Goal: Transaction & Acquisition: Purchase product/service

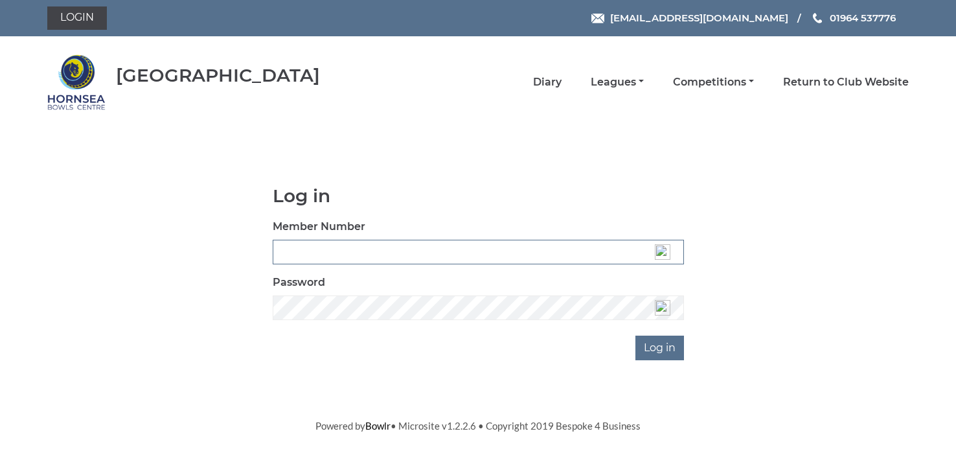
click at [376, 253] on input "Member Number" at bounding box center [478, 252] width 411 height 25
type input "0721"
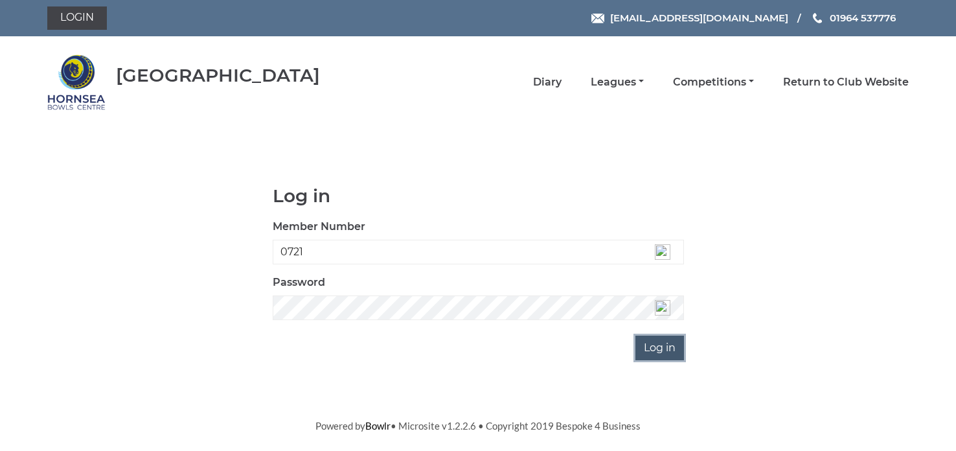
click at [653, 342] on input "Log in" at bounding box center [660, 348] width 49 height 25
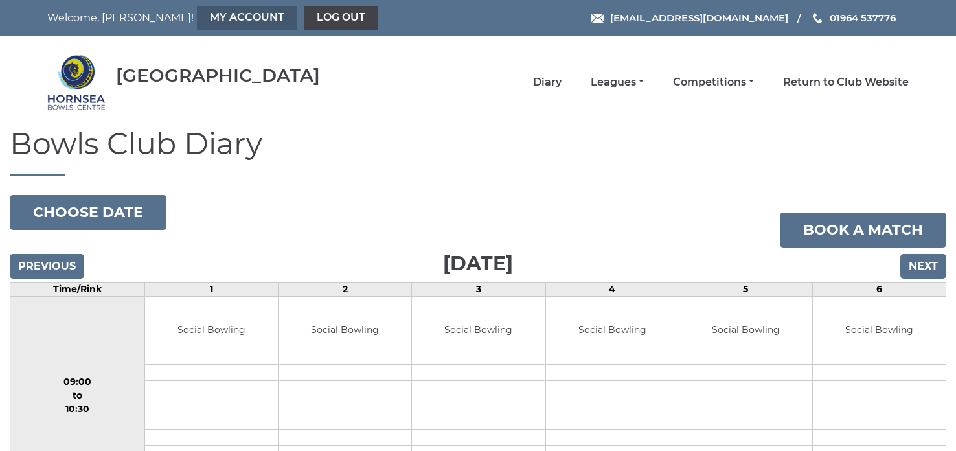
click at [197, 16] on link "My Account" at bounding box center [247, 17] width 100 height 23
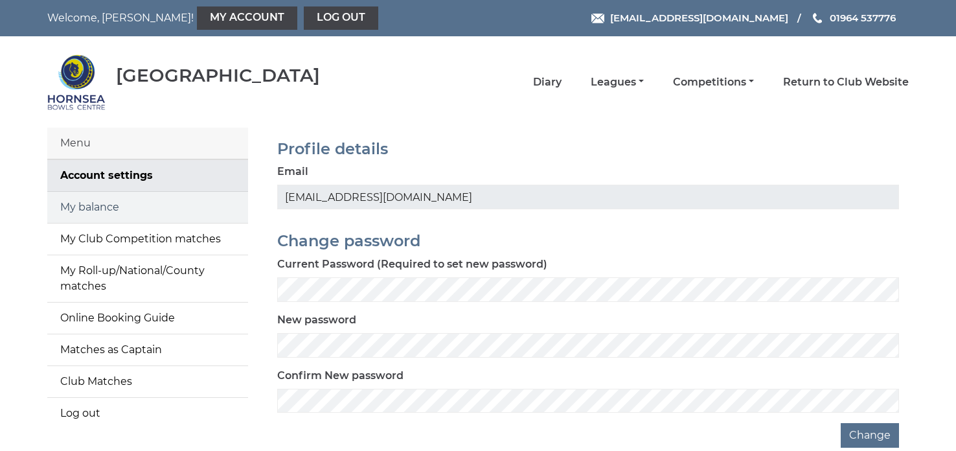
click at [100, 206] on link "My balance" at bounding box center [147, 207] width 201 height 31
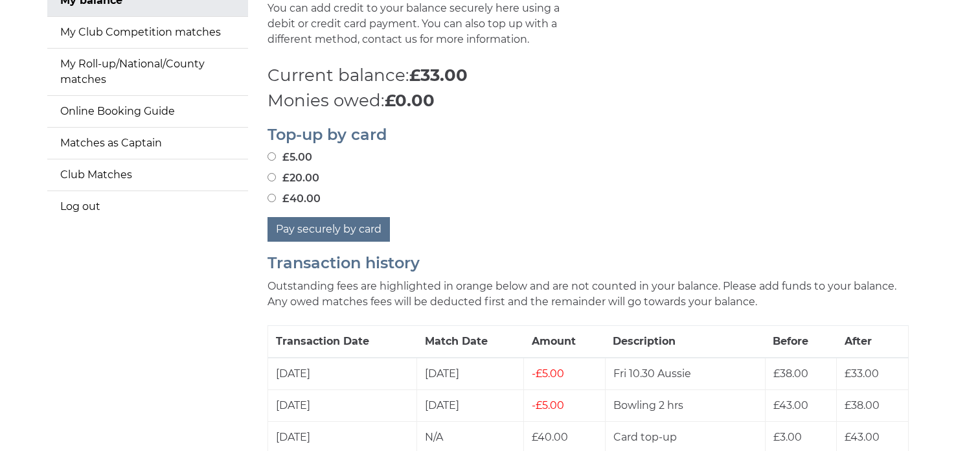
scroll to position [233, 0]
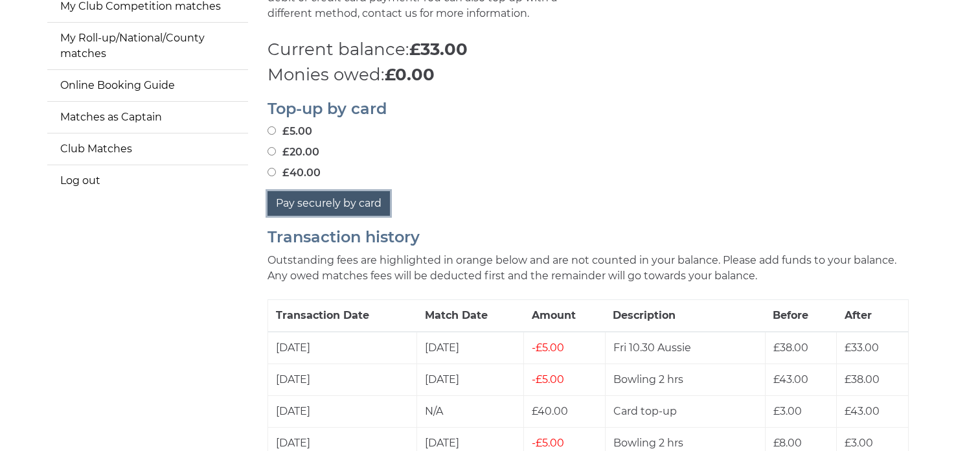
click at [321, 203] on button "Pay securely by card" at bounding box center [329, 203] width 122 height 25
click at [272, 172] on input "£40.00" at bounding box center [272, 172] width 8 height 8
radio input "true"
click at [346, 207] on button "Pay securely by card" at bounding box center [329, 203] width 122 height 25
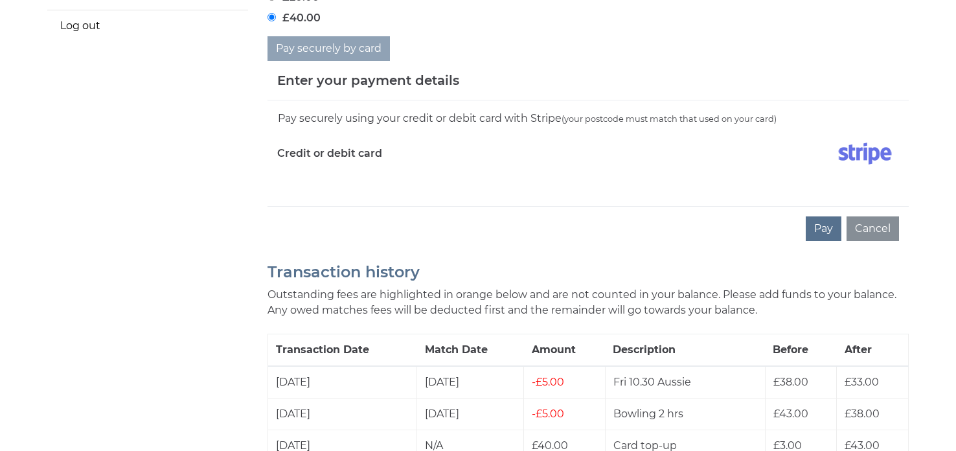
scroll to position [388, 0]
click at [329, 214] on div "Pay Cancel" at bounding box center [589, 227] width 642 height 45
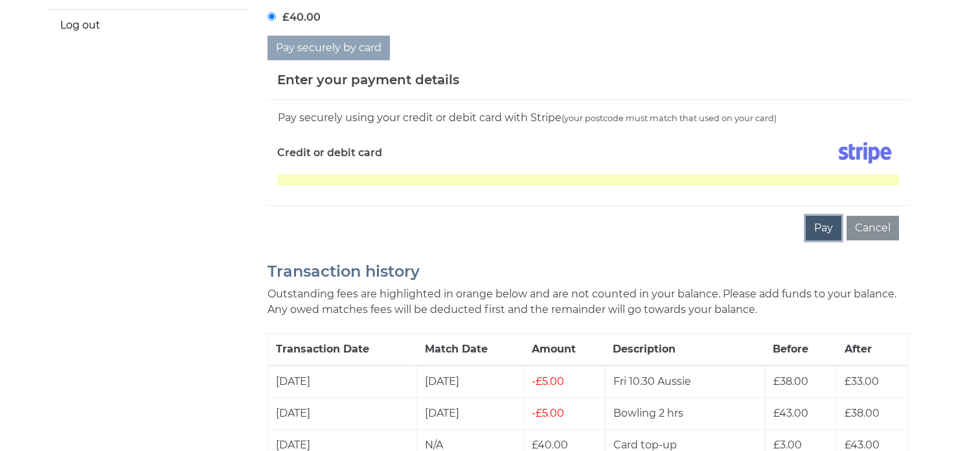
click at [821, 223] on button "Pay" at bounding box center [824, 228] width 36 height 25
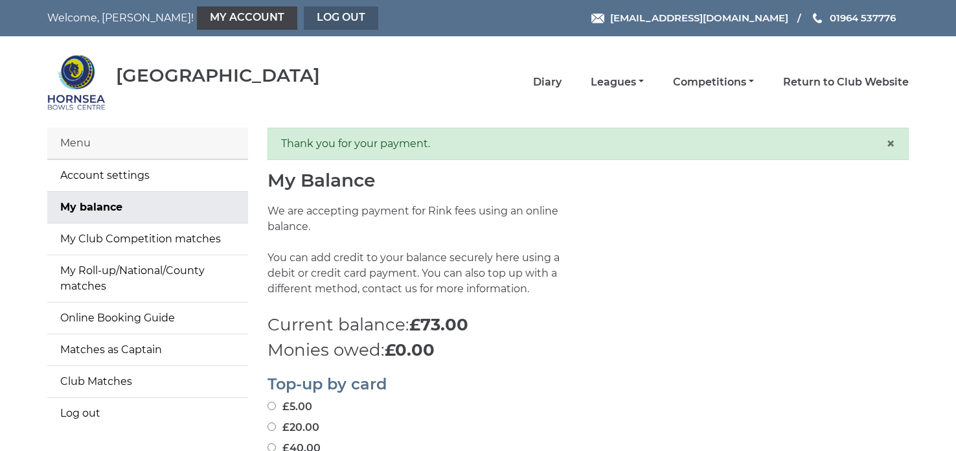
click at [304, 16] on link "Log out" at bounding box center [341, 17] width 75 height 23
